Goal: Information Seeking & Learning: Learn about a topic

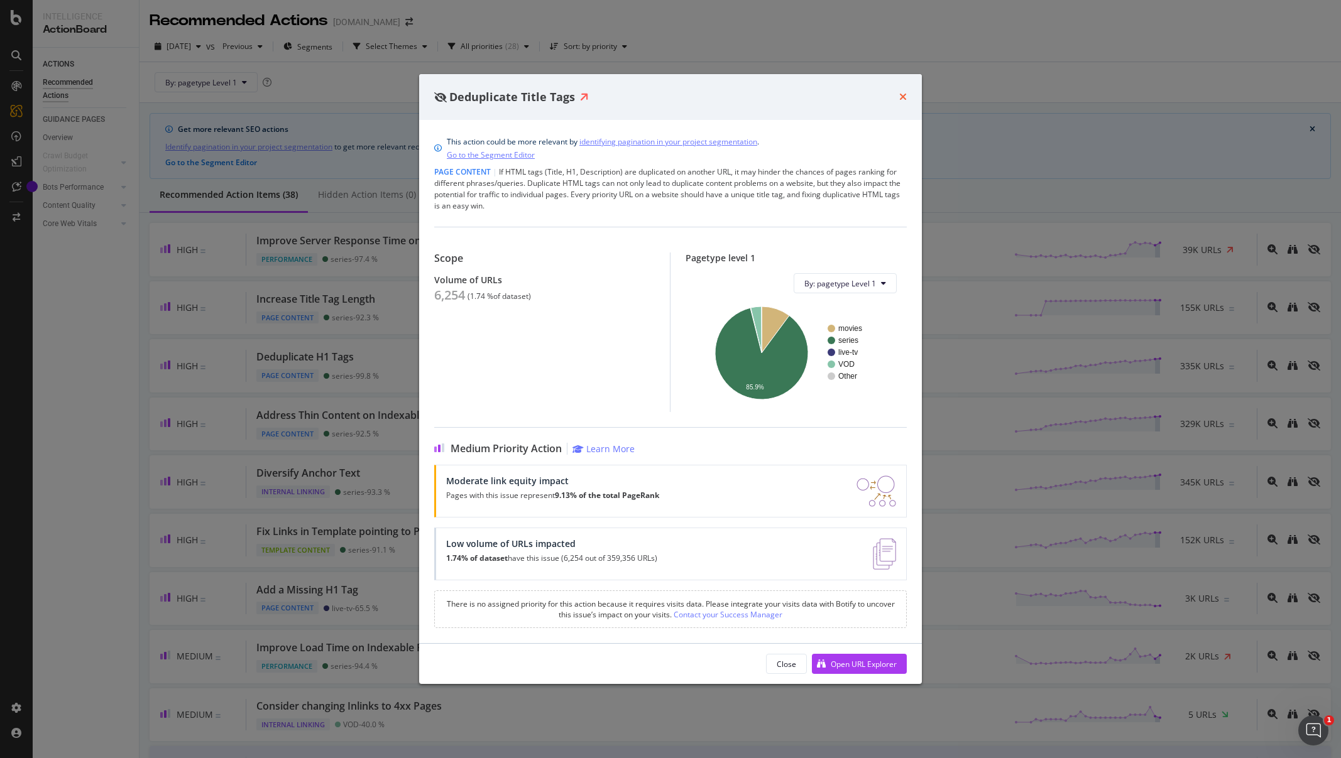
click at [904, 98] on icon "times" at bounding box center [903, 97] width 8 height 10
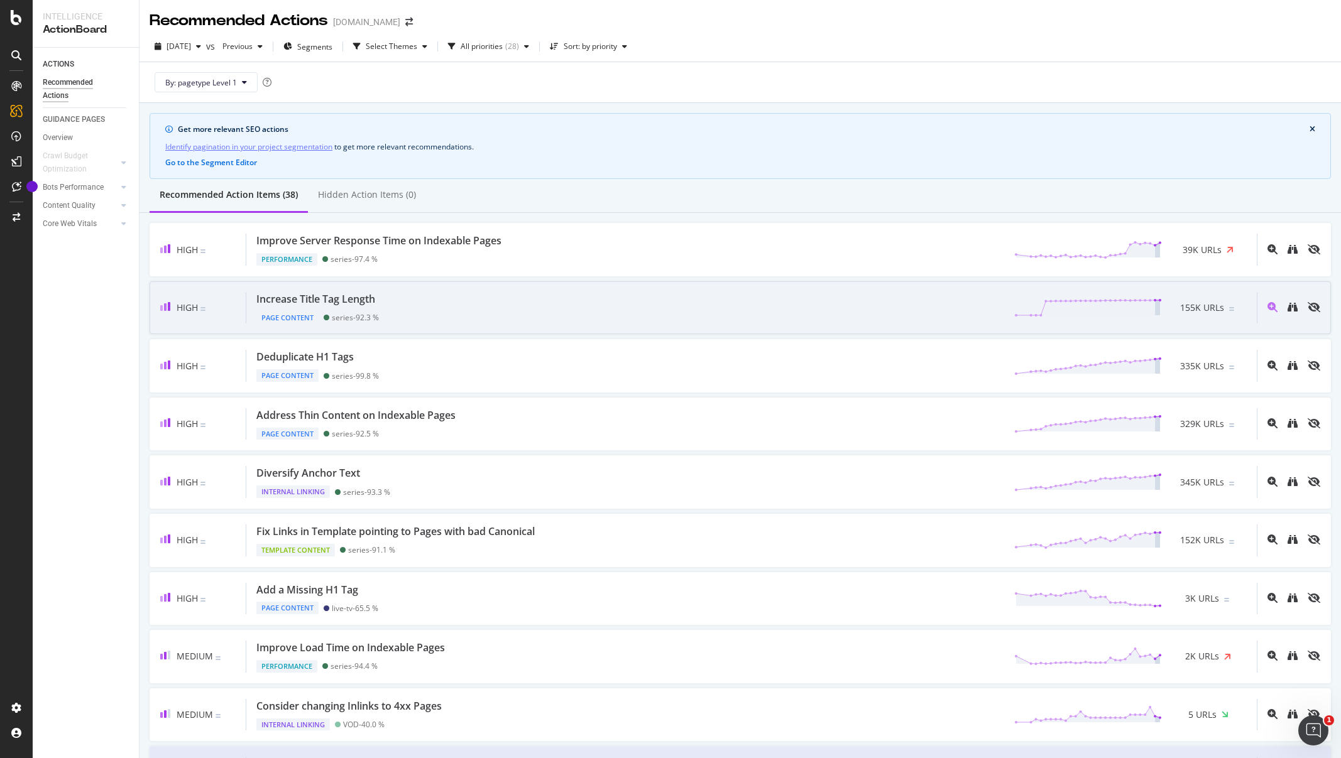
click at [588, 309] on div "Increase Title Tag Length Page Content series - 92.3 % 155K URLs" at bounding box center [751, 308] width 1010 height 32
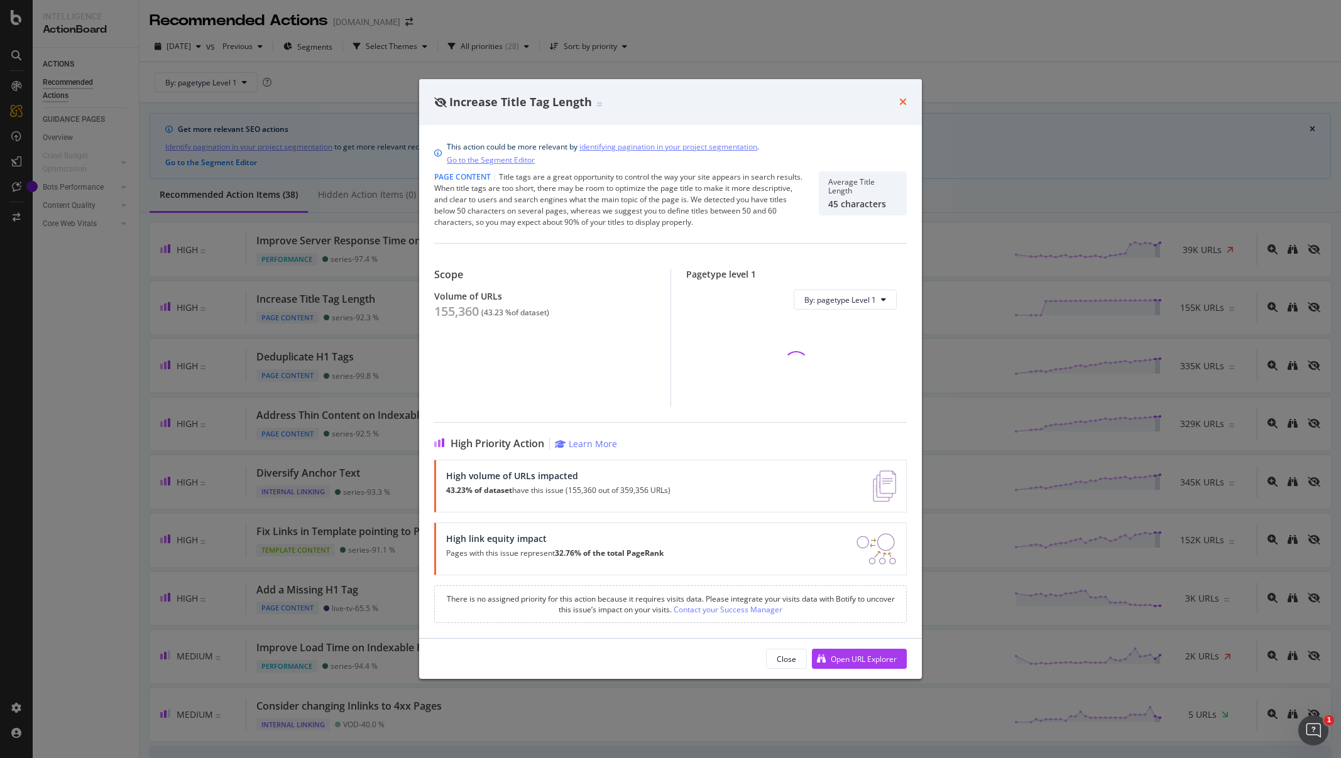
click at [906, 100] on div "Increase Title Tag Length" at bounding box center [670, 102] width 503 height 47
click at [897, 104] on div "Increase Title Tag Length" at bounding box center [670, 102] width 473 height 16
drag, startPoint x: 903, startPoint y: 100, endPoint x: 780, endPoint y: 183, distance: 148.5
click at [903, 100] on icon "times" at bounding box center [903, 102] width 8 height 10
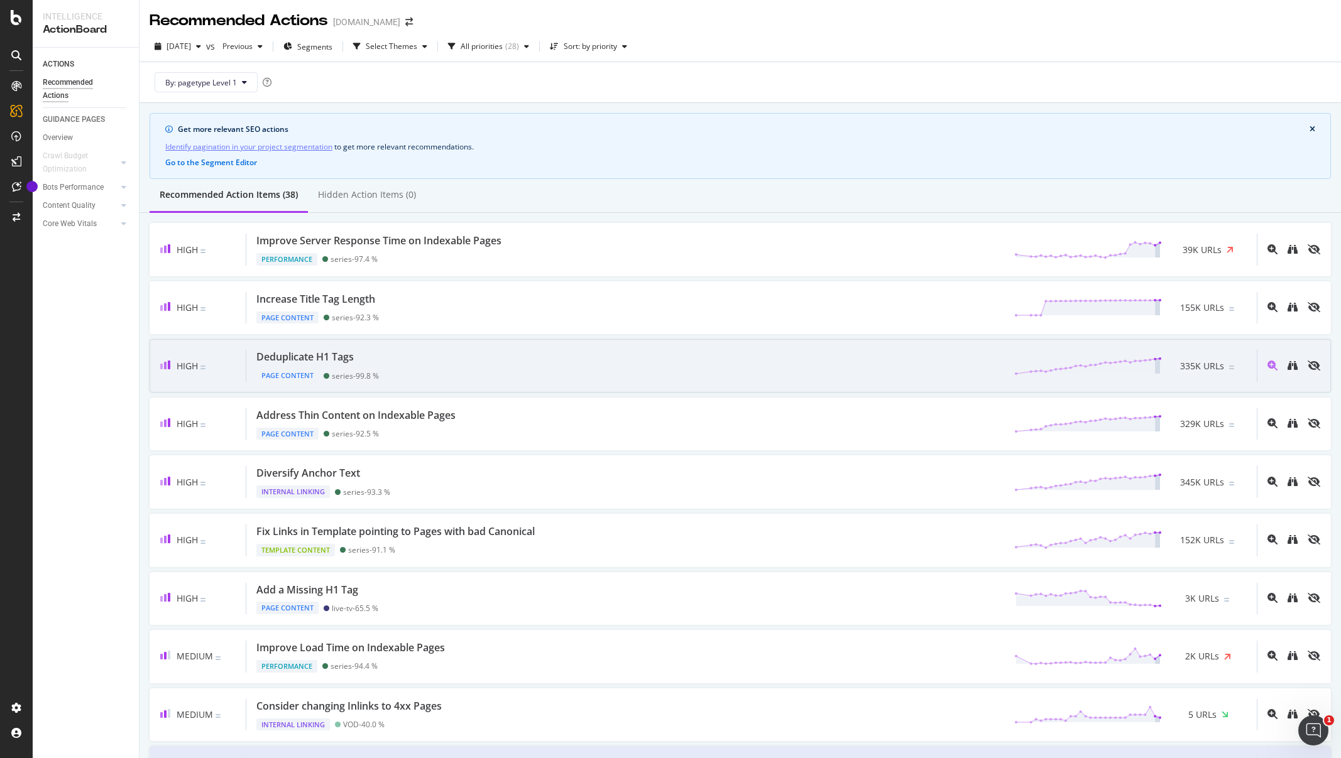
click at [498, 364] on div "Deduplicate H1 Tags Page Content series - 99.8 % 335K URLs" at bounding box center [751, 366] width 1010 height 32
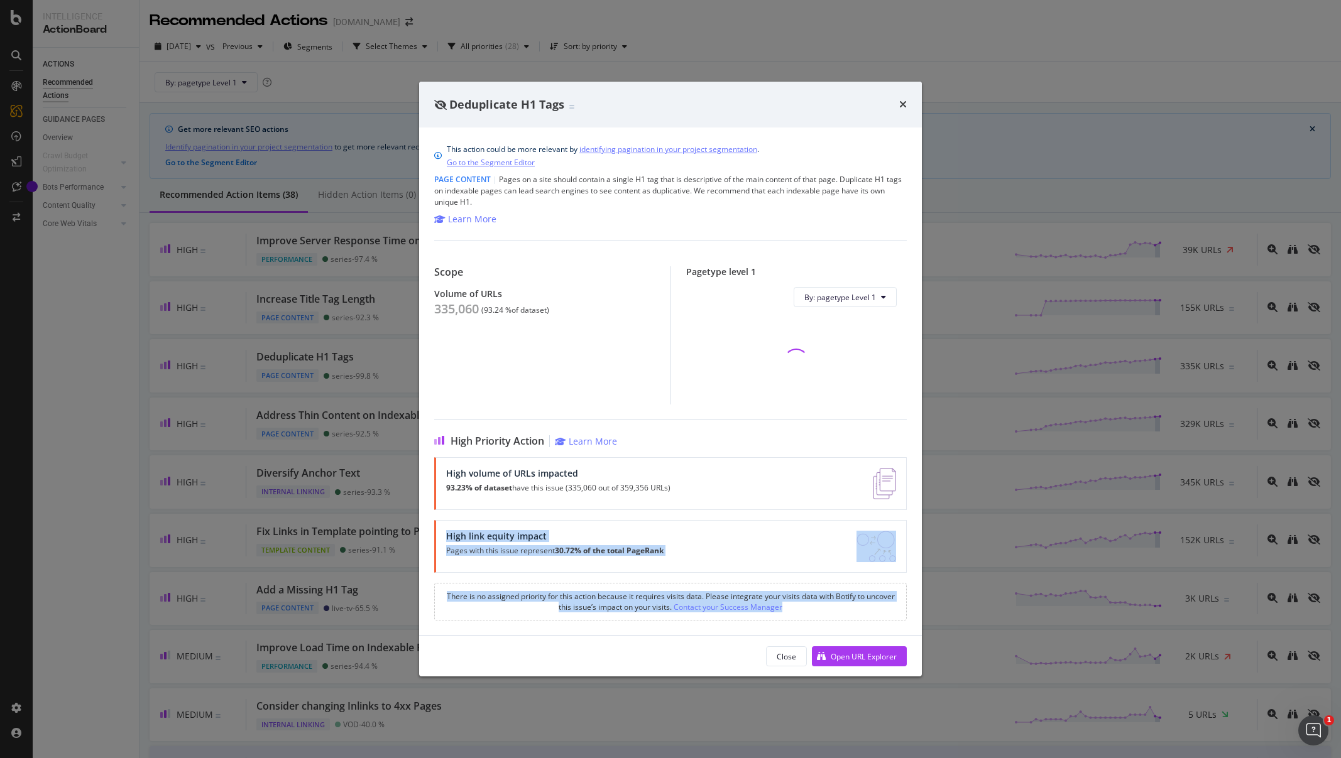
drag, startPoint x: 855, startPoint y: 620, endPoint x: 854, endPoint y: 639, distance: 19.5
click at [854, 638] on div "Deduplicate H1 Tags This action could be more relevant by identifying paginatio…" at bounding box center [670, 380] width 503 height 596
click at [853, 659] on div "Open URL Explorer" at bounding box center [864, 657] width 66 height 11
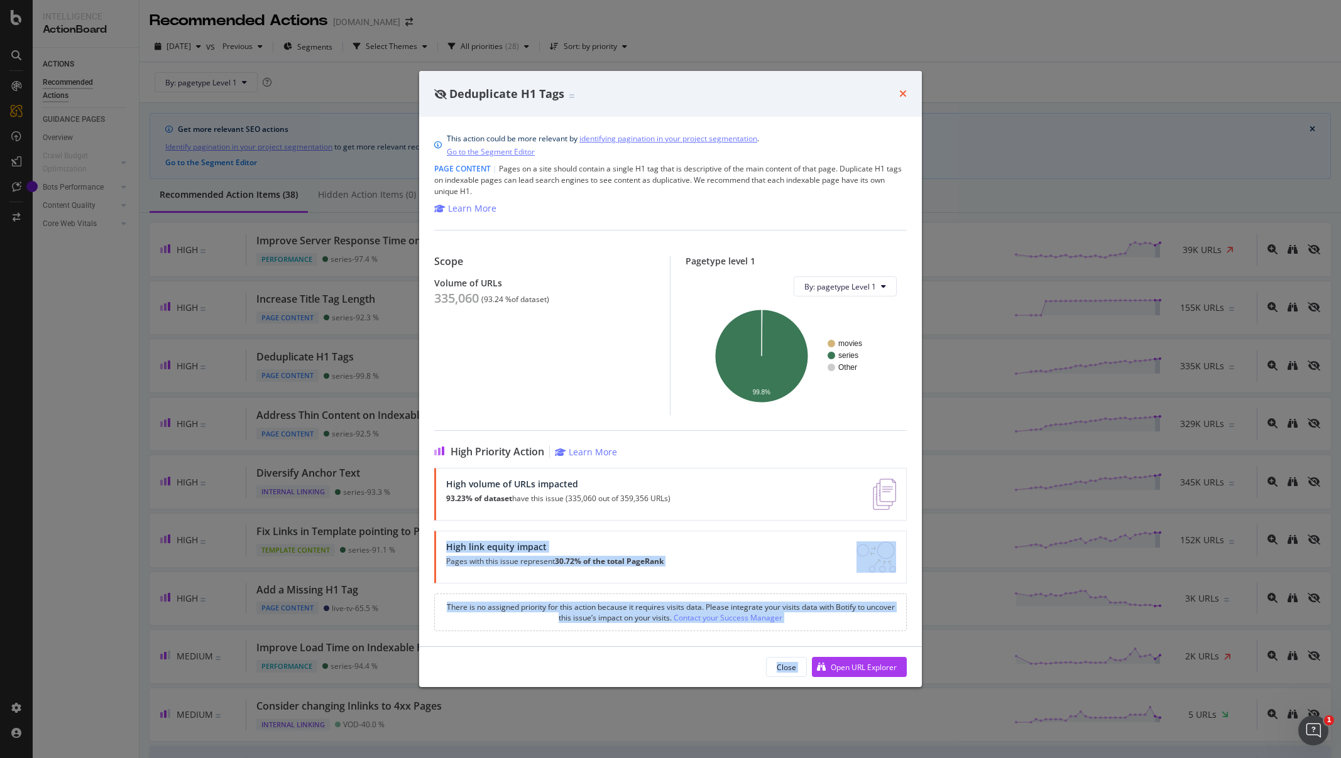
click at [902, 91] on icon "times" at bounding box center [903, 94] width 8 height 10
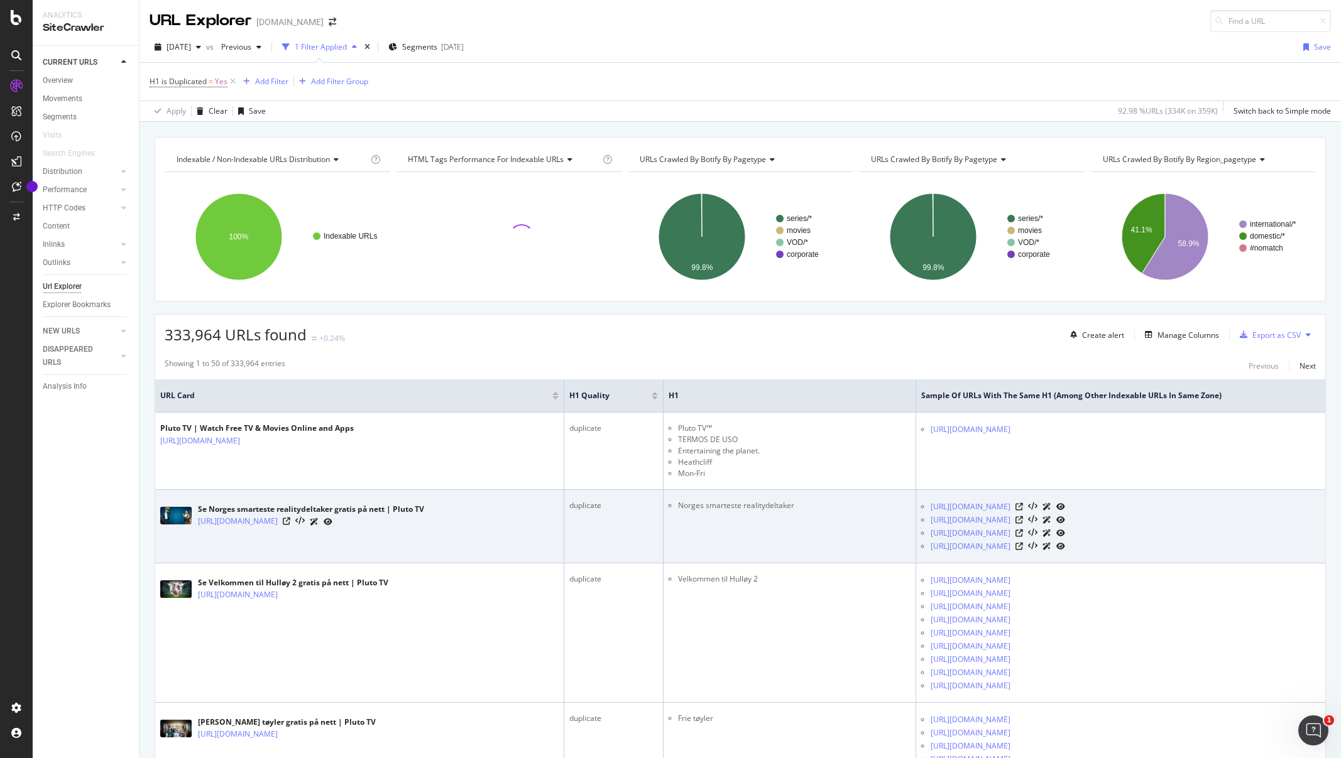
scroll to position [3, 0]
